Goal: Check status

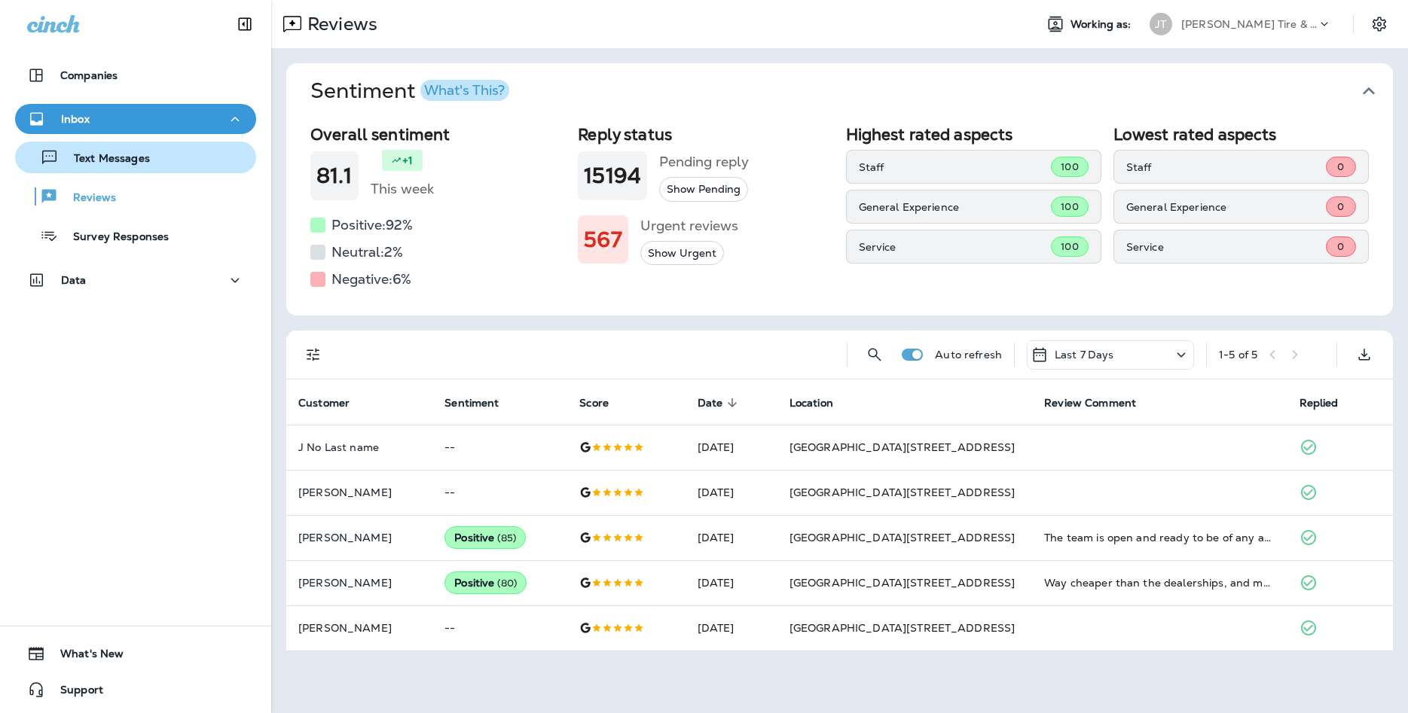
click at [201, 146] on div "Text Messages" at bounding box center [135, 157] width 229 height 23
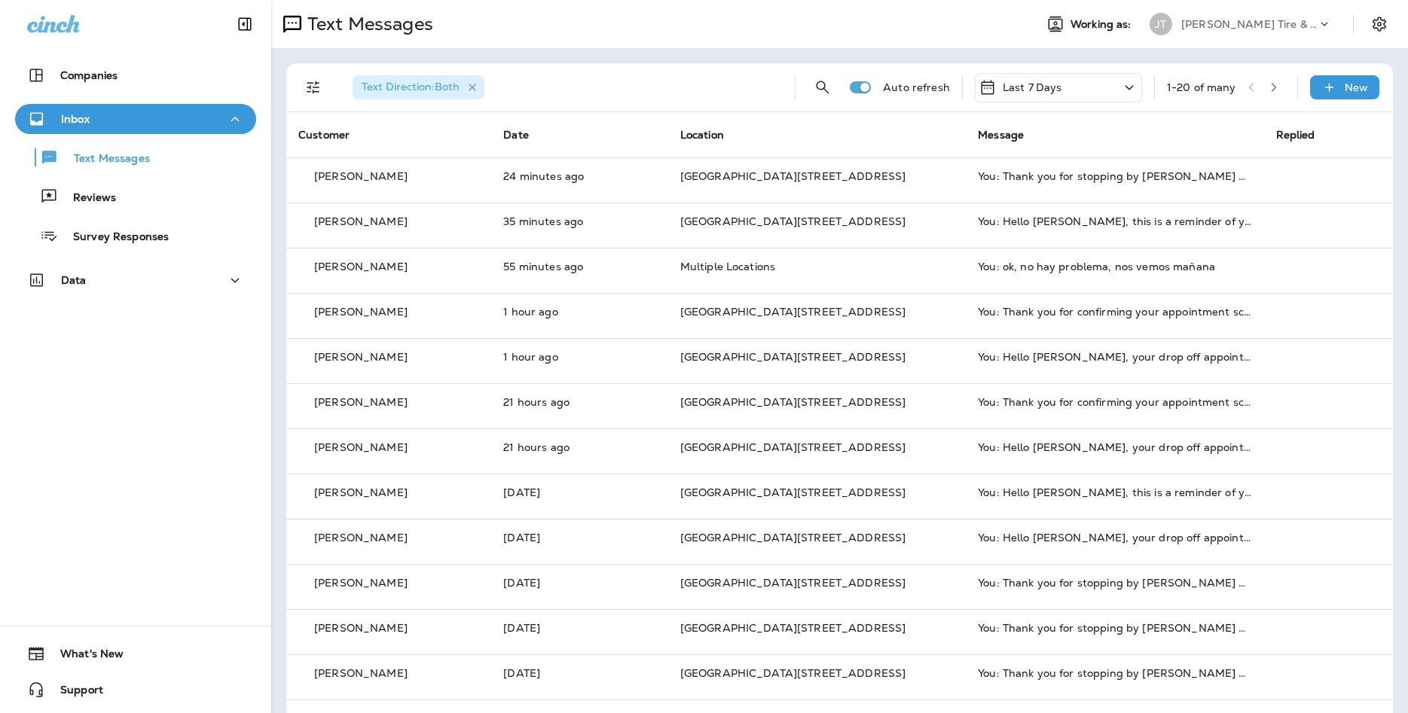
click at [473, 83] on icon "button" at bounding box center [472, 87] width 13 height 13
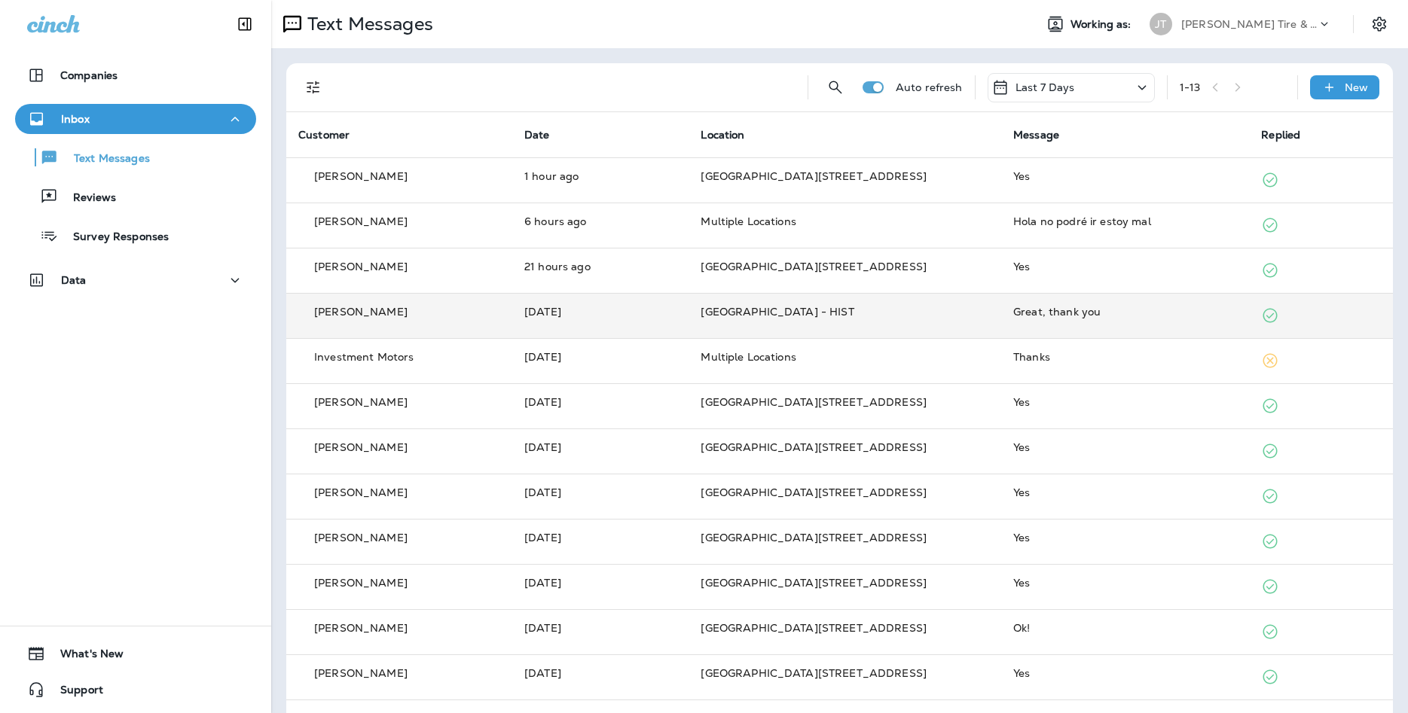
click at [839, 305] on td "[GEOGRAPHIC_DATA] - HIST" at bounding box center [845, 315] width 313 height 45
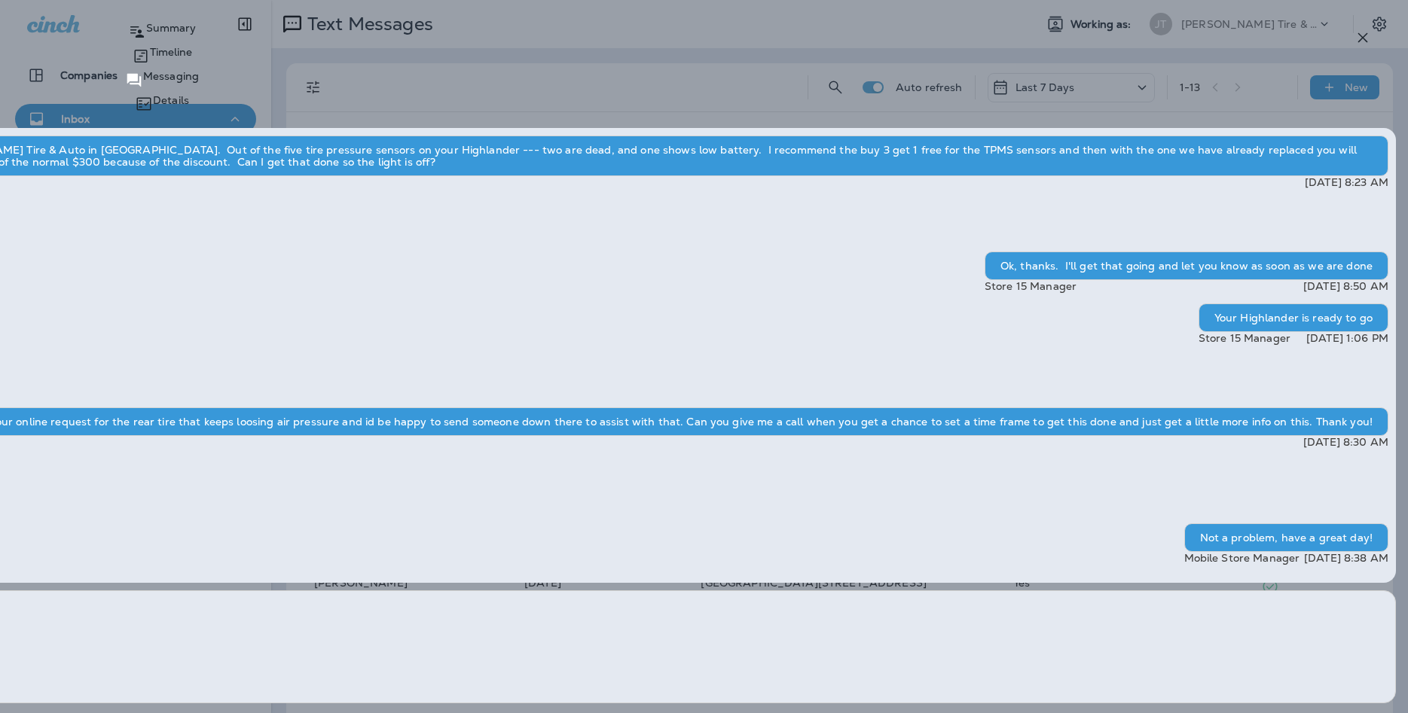
click at [1364, 42] on icon "button" at bounding box center [1363, 38] width 18 height 18
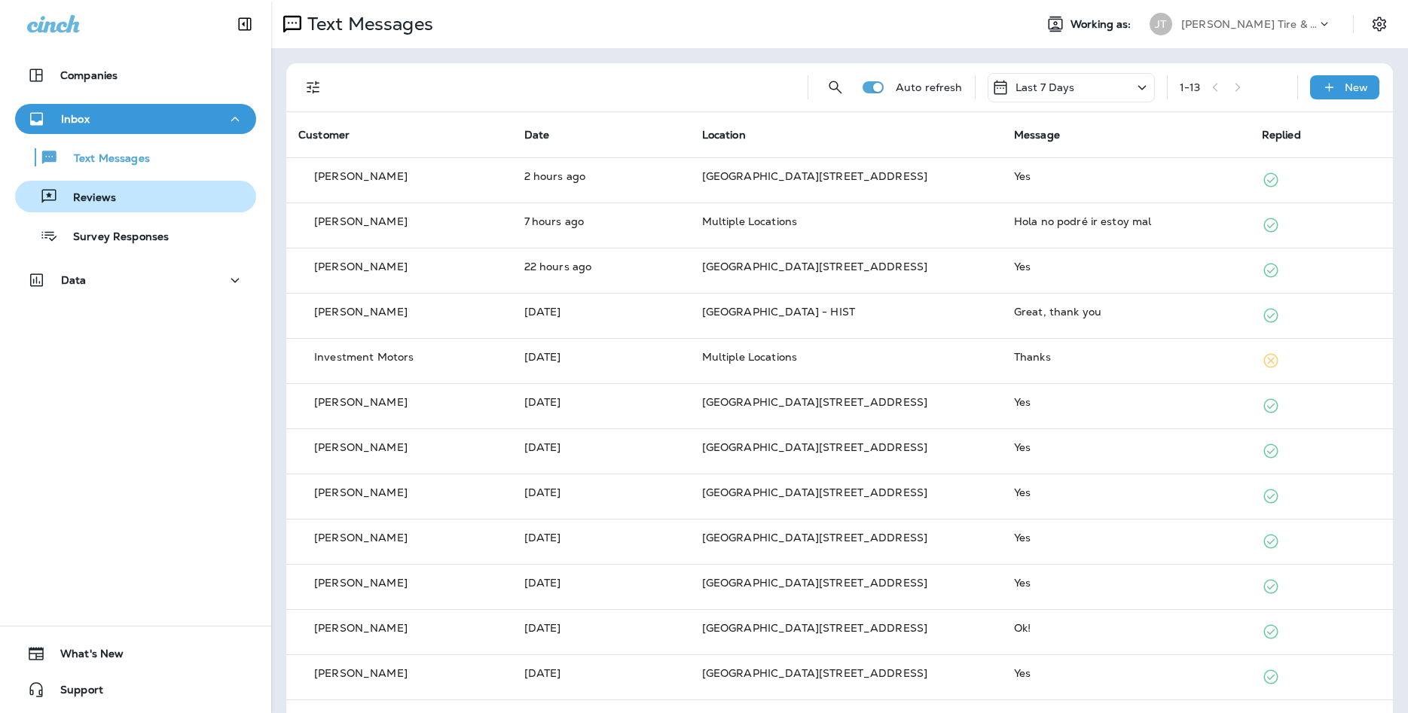
click at [163, 189] on div "Reviews" at bounding box center [135, 196] width 229 height 23
